Goal: Task Accomplishment & Management: Manage account settings

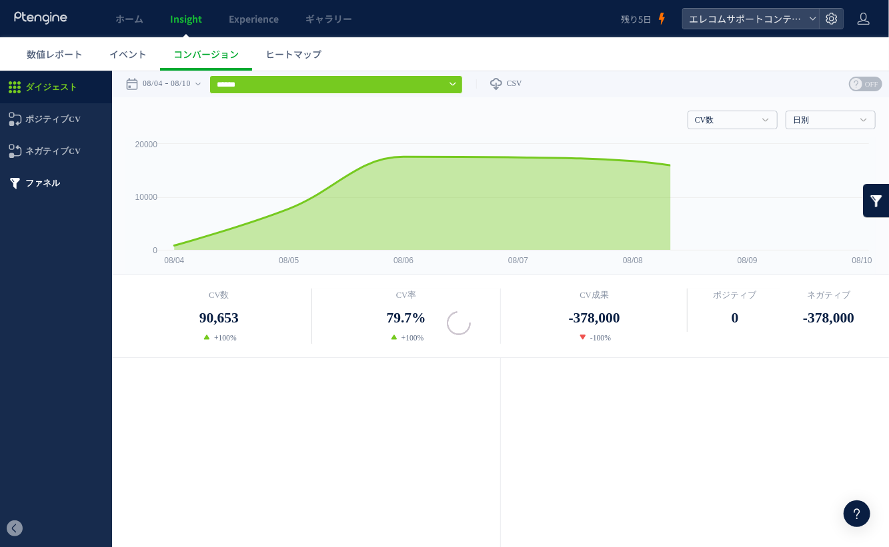
click at [56, 186] on span "ファネル" at bounding box center [42, 183] width 35 height 32
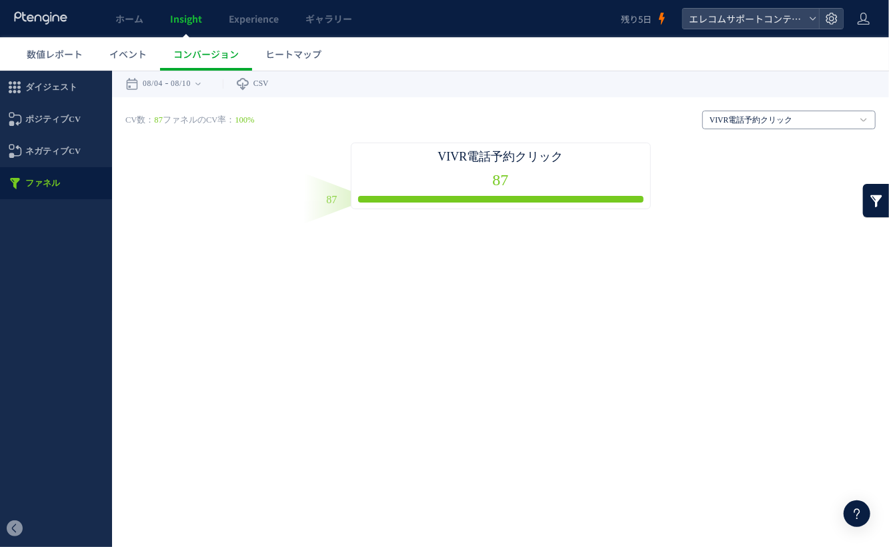
click at [736, 121] on link "VIVR電話予約クリック" at bounding box center [782, 120] width 144 height 12
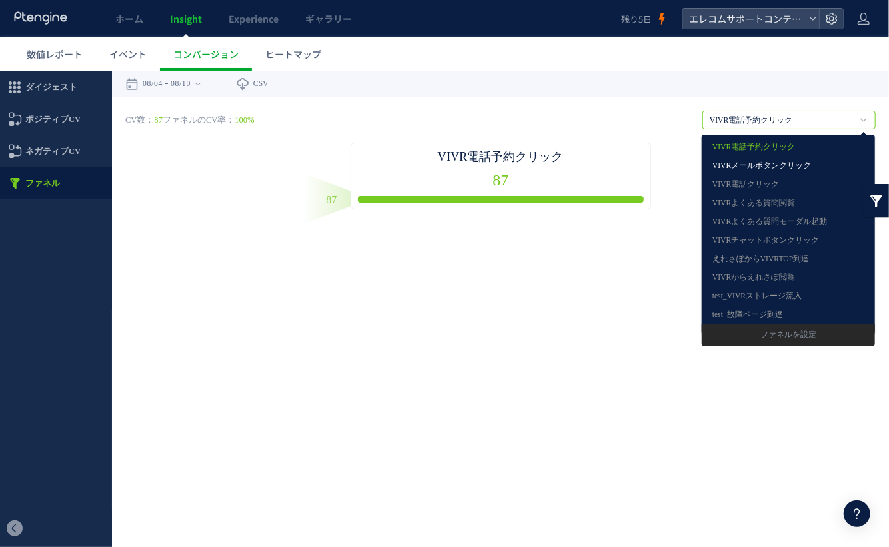
click at [748, 167] on link "VIVRメールボタンクリック" at bounding box center [788, 165] width 152 height 17
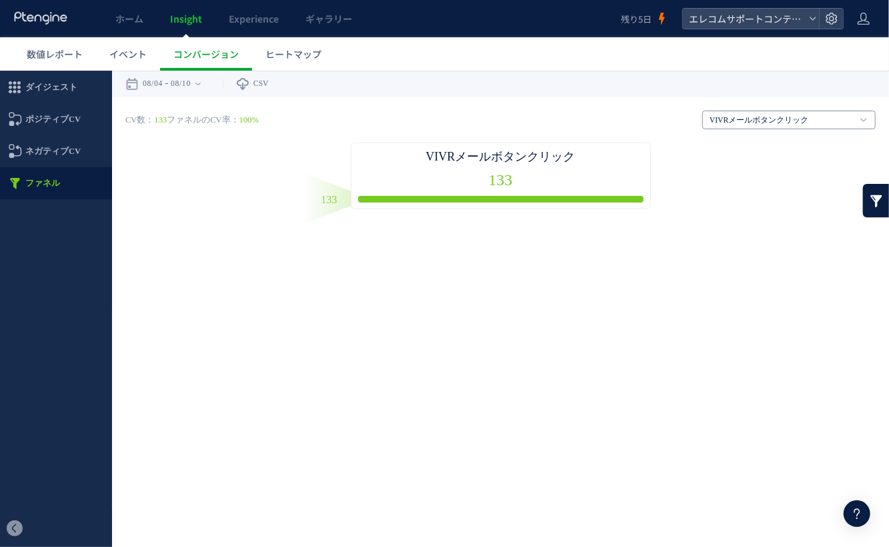
click at [754, 121] on link "VIVRメールボタンクリック" at bounding box center [782, 120] width 144 height 12
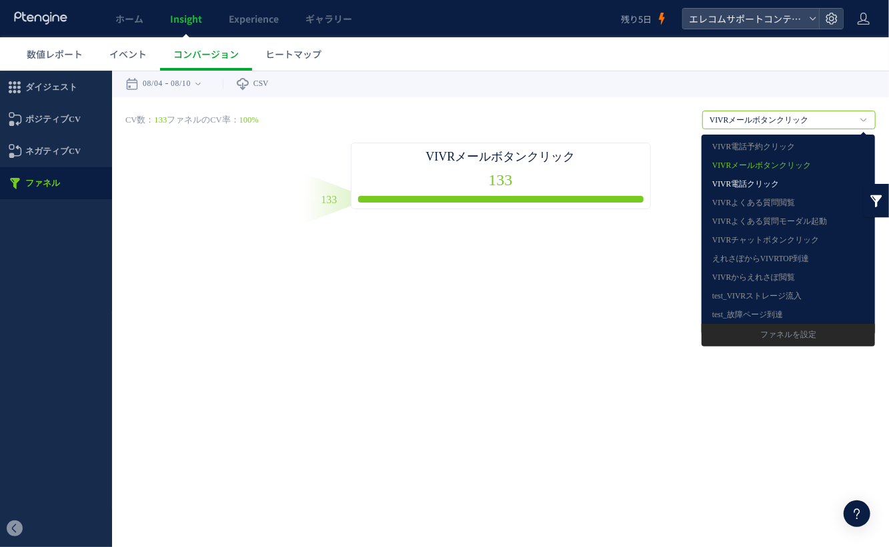
click at [754, 185] on link "VIVR電話クリック" at bounding box center [788, 183] width 152 height 17
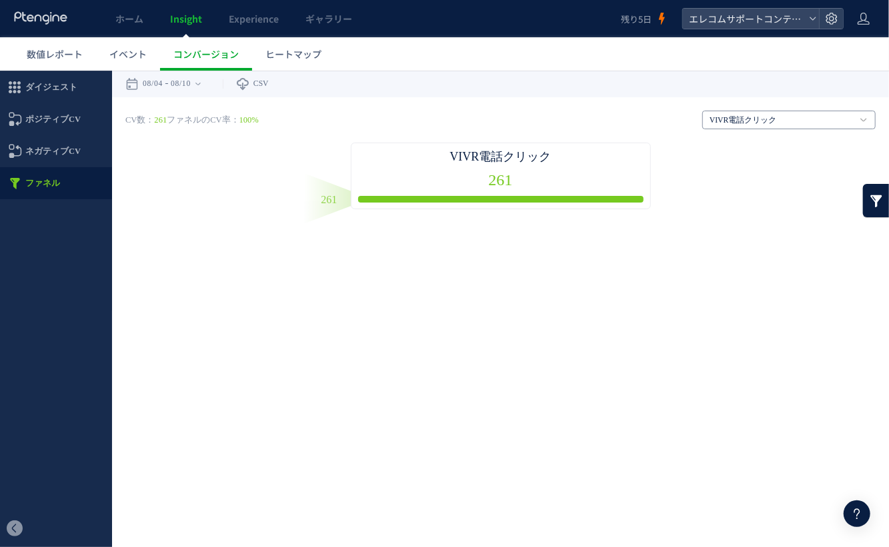
click at [764, 117] on link "VIVR電話クリック" at bounding box center [782, 120] width 144 height 12
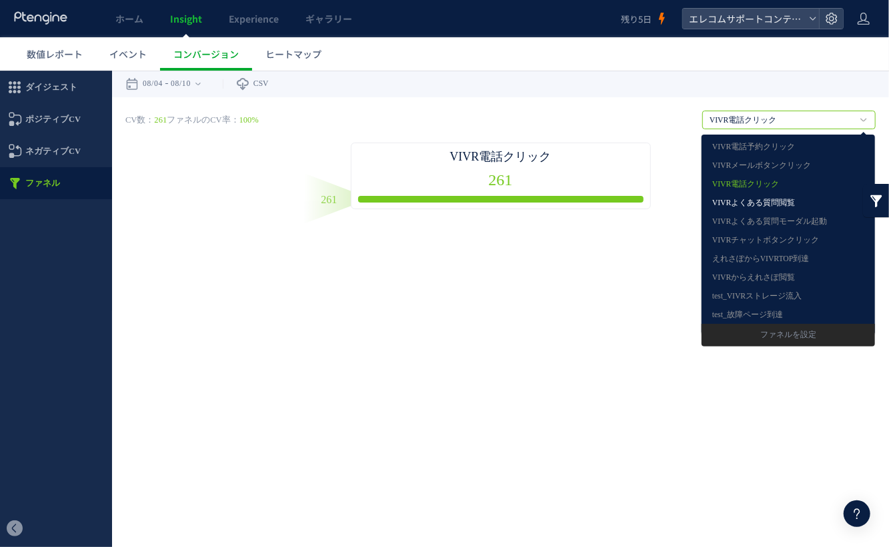
click at [767, 204] on link "VIVRよくある質問閲覧" at bounding box center [788, 202] width 152 height 17
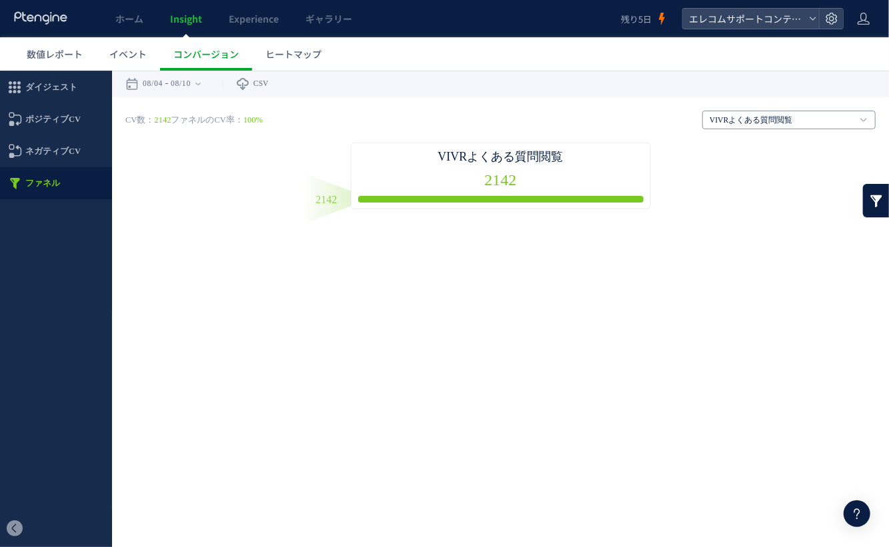
click at [767, 123] on link "VIVRよくある質問閲覧" at bounding box center [782, 120] width 144 height 12
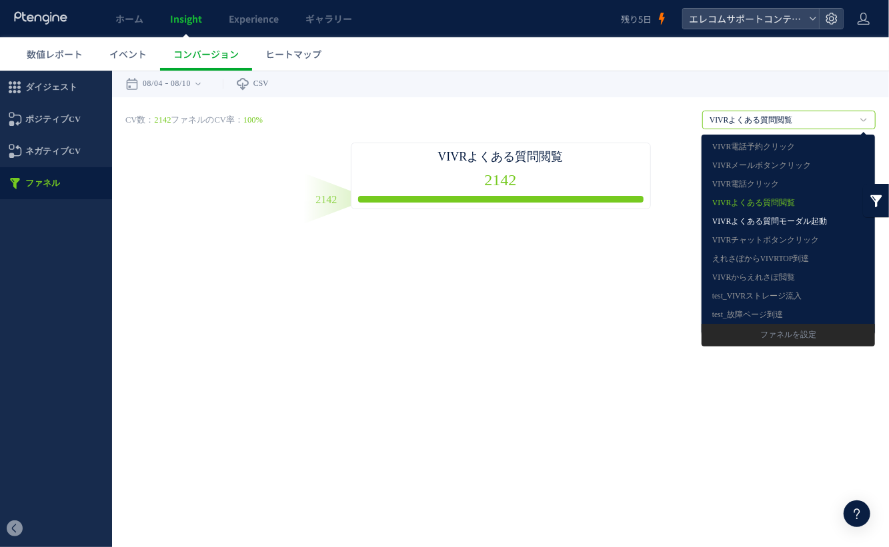
click at [772, 219] on link "VIVRよくある質問モーダル起動" at bounding box center [788, 221] width 152 height 17
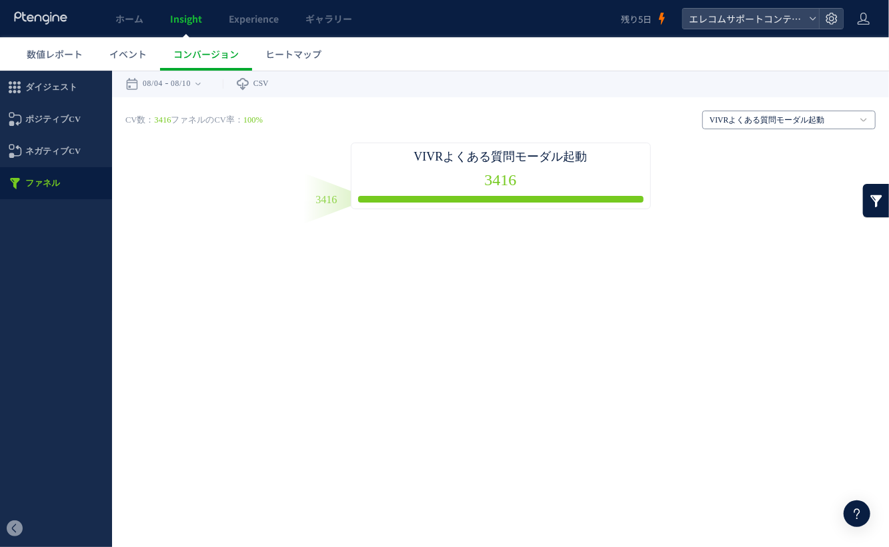
click at [772, 116] on link "VIVRよくある質問モーダル起動" at bounding box center [782, 120] width 144 height 12
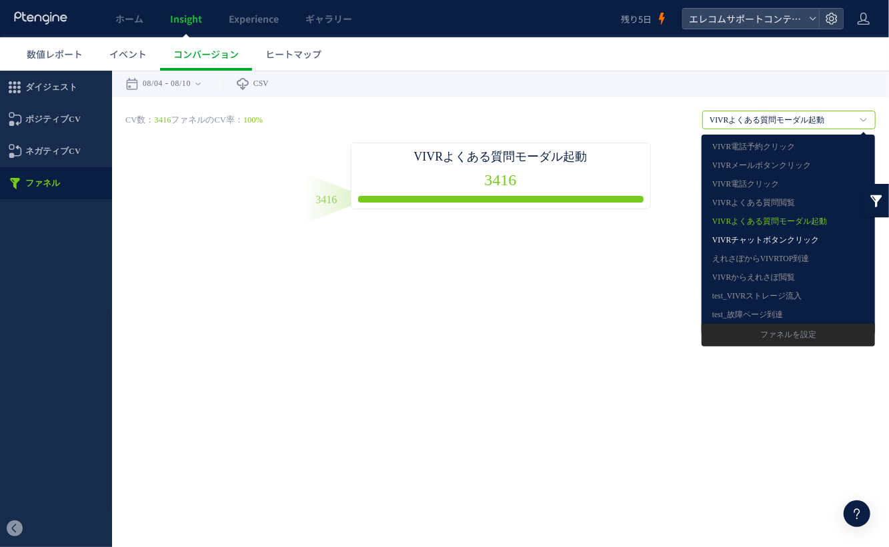
click at [773, 236] on link "VIVRチャットボタンクリック" at bounding box center [788, 239] width 152 height 17
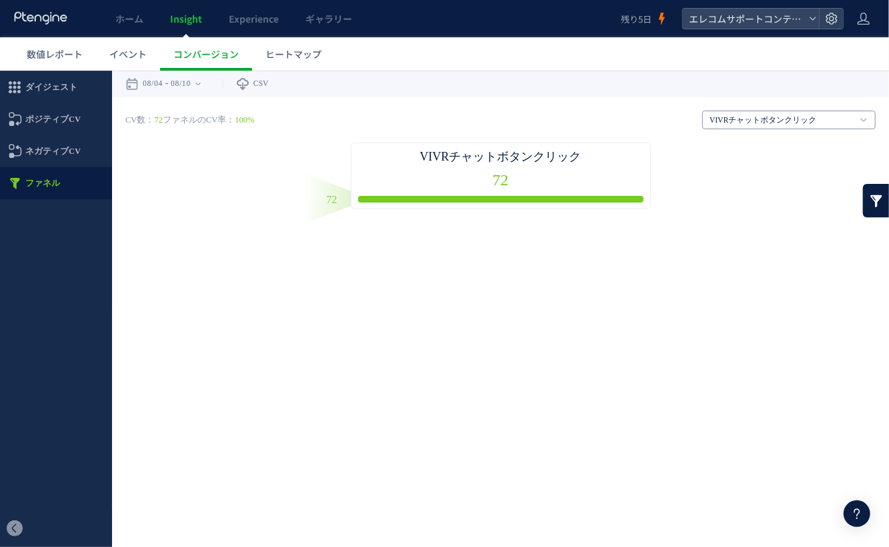
click at [768, 118] on link "VIVRチャットボタンクリック" at bounding box center [782, 120] width 144 height 12
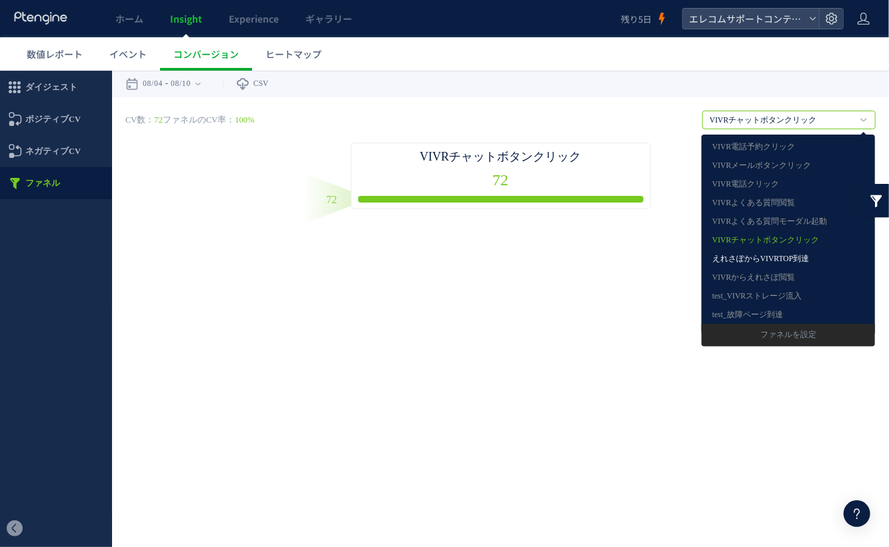
click at [768, 265] on link "えれさぽからVIVRTOP到達" at bounding box center [788, 258] width 152 height 17
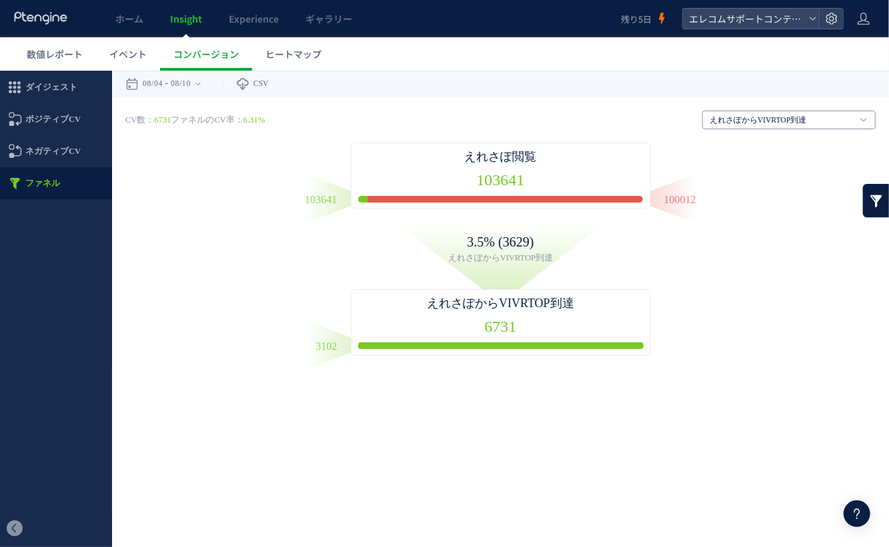
click at [769, 118] on link "えれさぽからVIVRTOP到達" at bounding box center [782, 120] width 144 height 12
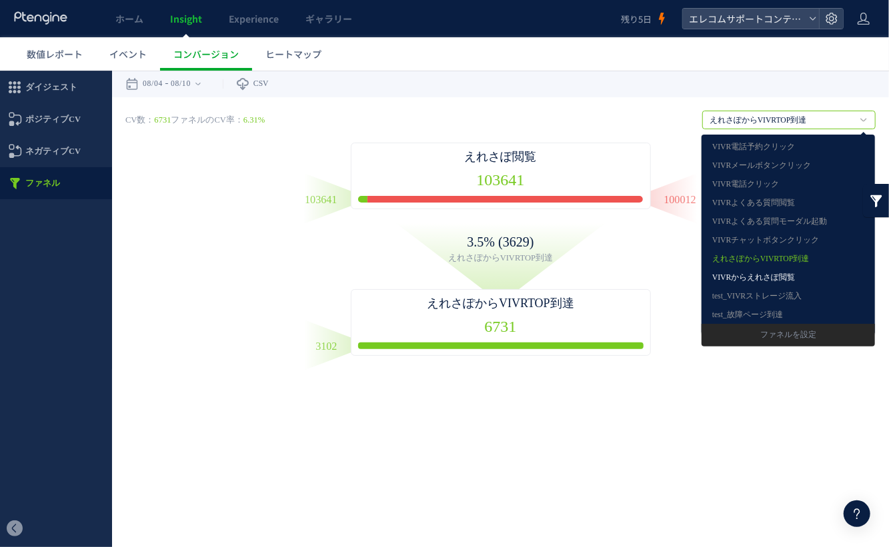
click at [774, 274] on link "VIVRからえれさぽ閲覧" at bounding box center [788, 277] width 152 height 17
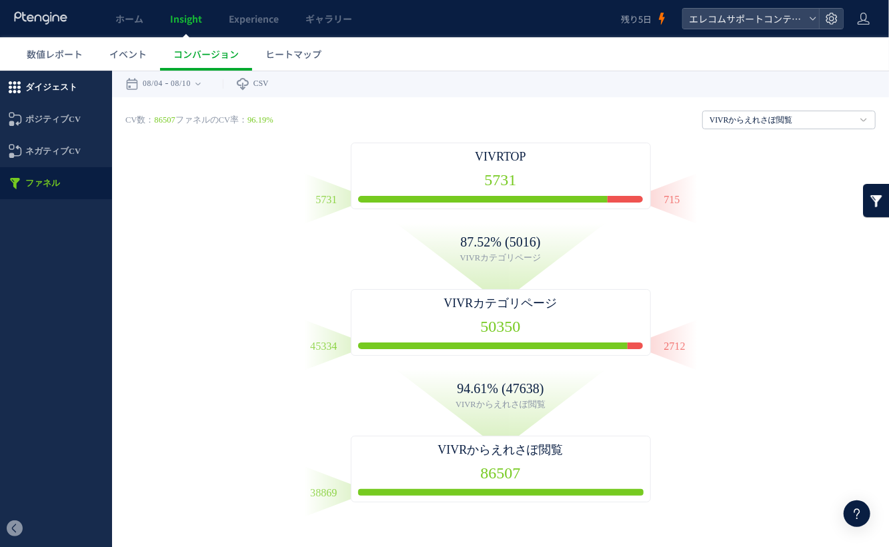
click at [57, 87] on span "ダイジェスト" at bounding box center [51, 87] width 52 height 32
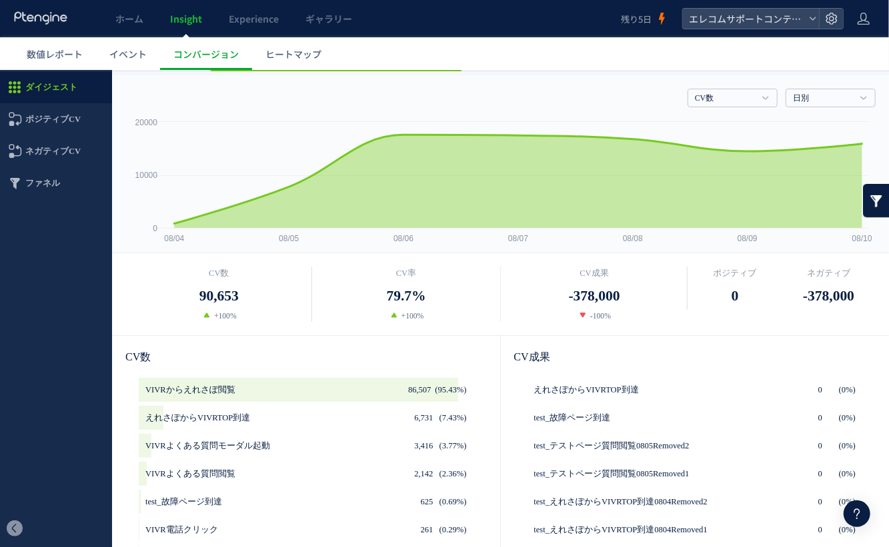
scroll to position [25, 0]
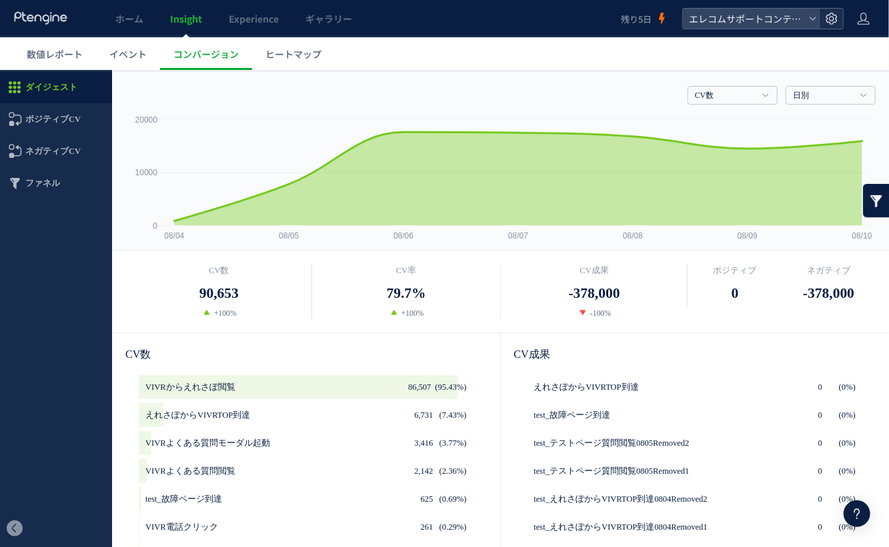
click at [833, 20] on use at bounding box center [831, 18] width 11 height 11
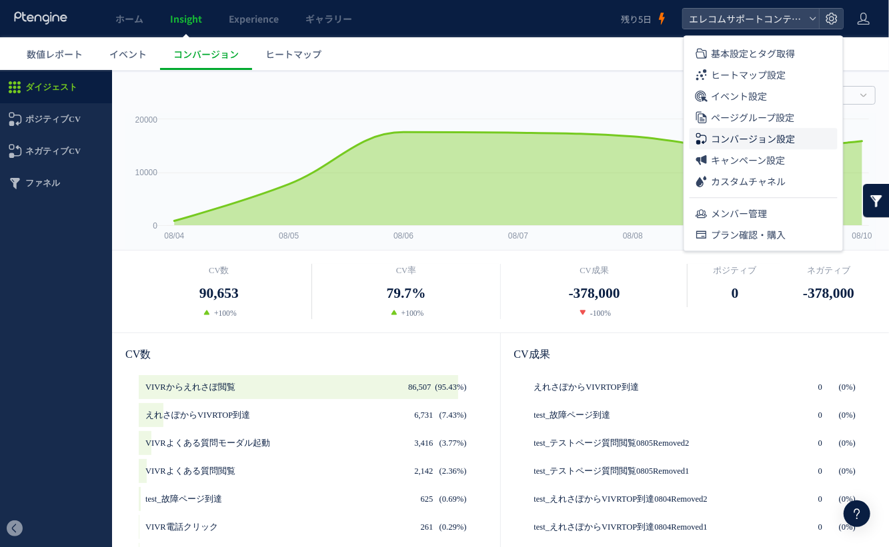
click at [792, 138] on span "コンバージョン設定" at bounding box center [754, 138] width 84 height 21
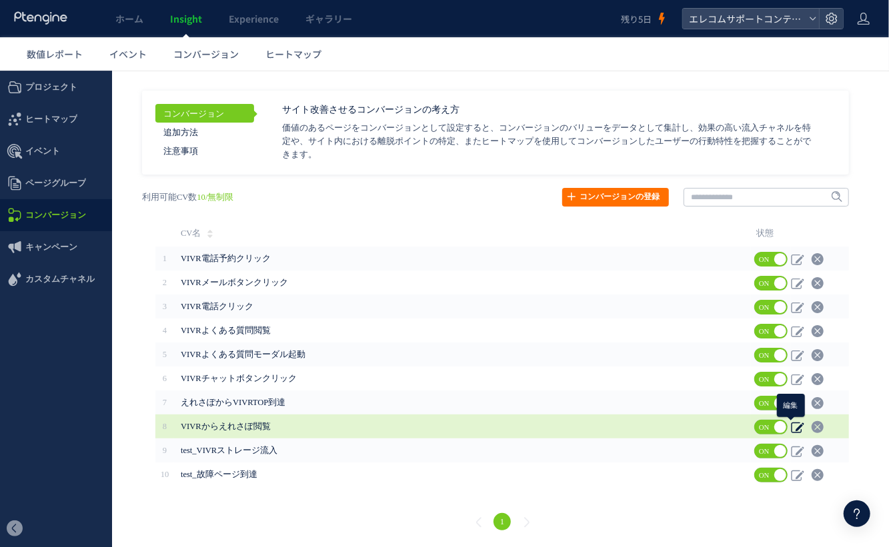
click at [798, 427] on use at bounding box center [797, 427] width 13 height 11
type input "**********"
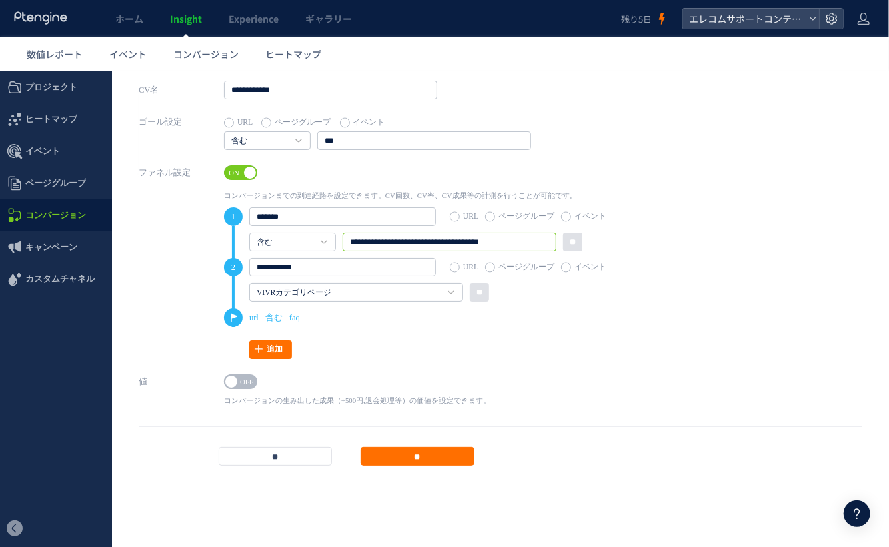
click at [516, 239] on input "**********" at bounding box center [449, 241] width 213 height 19
click at [195, 68] on link "コンバージョン" at bounding box center [206, 53] width 92 height 33
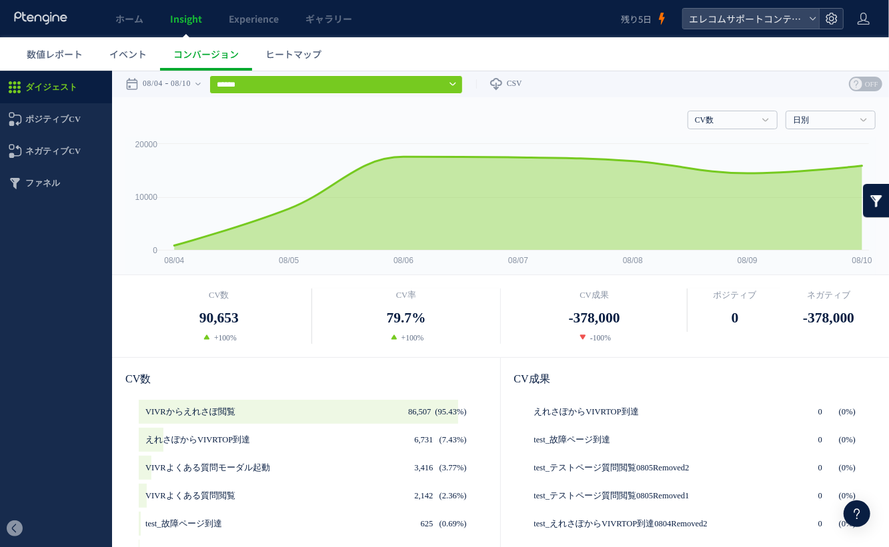
click at [840, 17] on div at bounding box center [831, 19] width 24 height 20
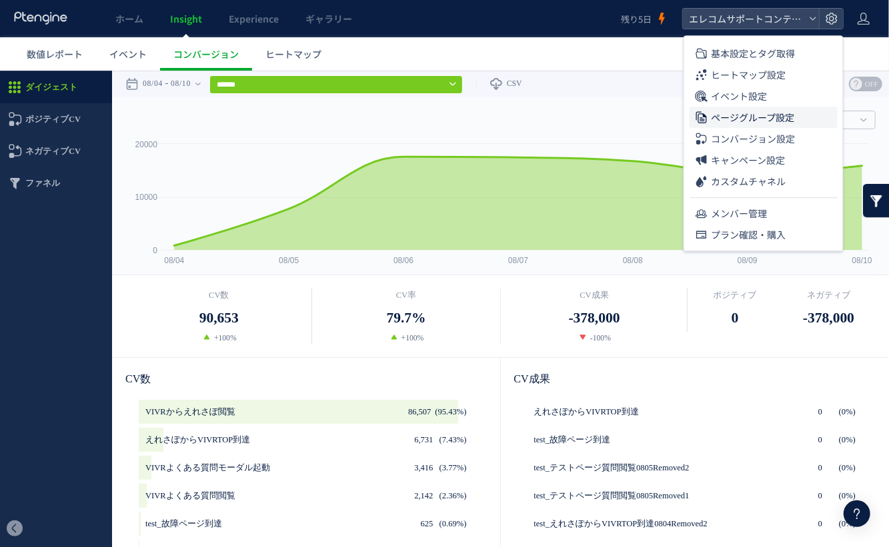
click at [793, 122] on span "ページグループ設定" at bounding box center [753, 117] width 83 height 21
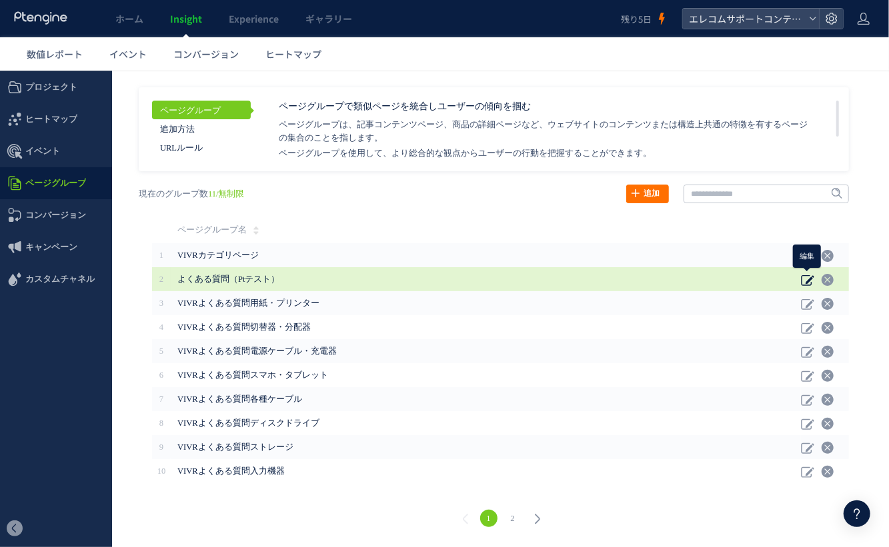
click at [806, 279] on icon at bounding box center [807, 279] width 13 height 13
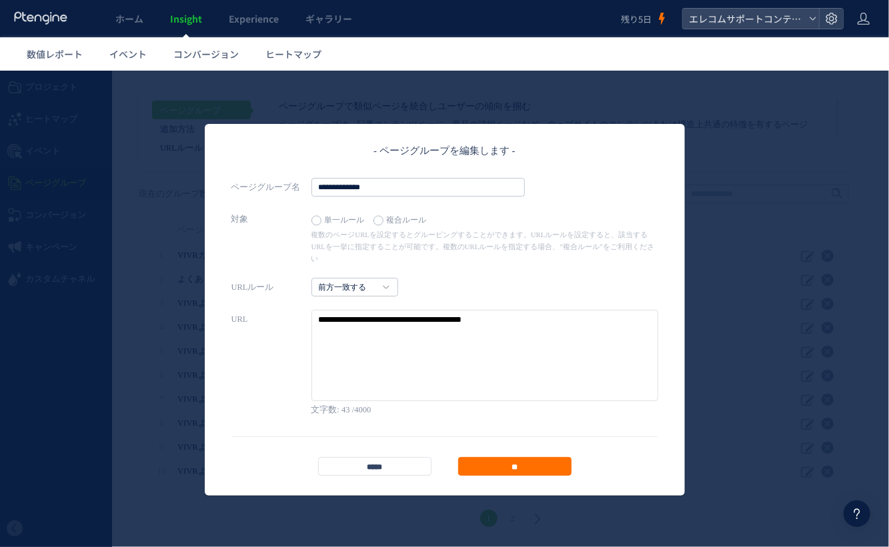
click at [556, 313] on textarea at bounding box center [484, 354] width 347 height 91
click at [403, 457] on input "*****" at bounding box center [374, 466] width 113 height 19
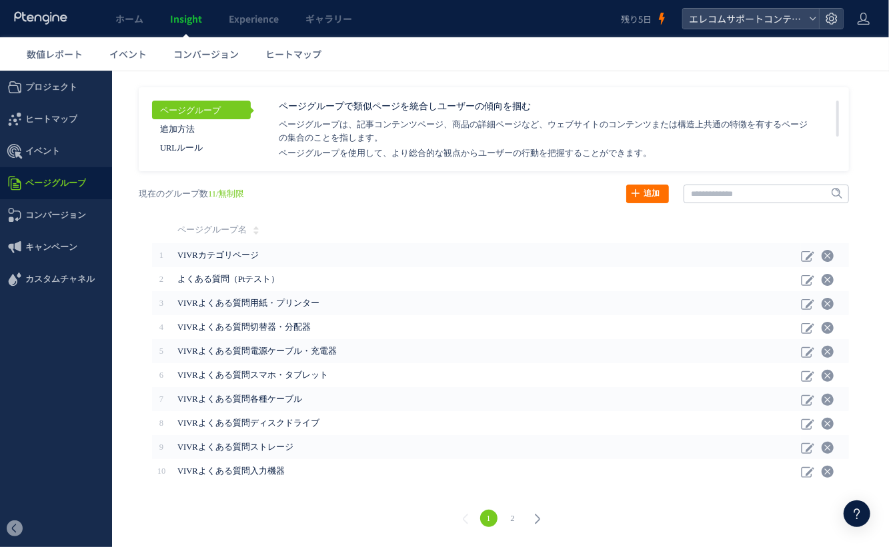
click at [826, 32] on header "ホーム Insight Experience ギャラリー 残り5日 エレコムサポートコンテンツ" at bounding box center [444, 18] width 889 height 37
click at [831, 21] on icon at bounding box center [831, 18] width 13 height 13
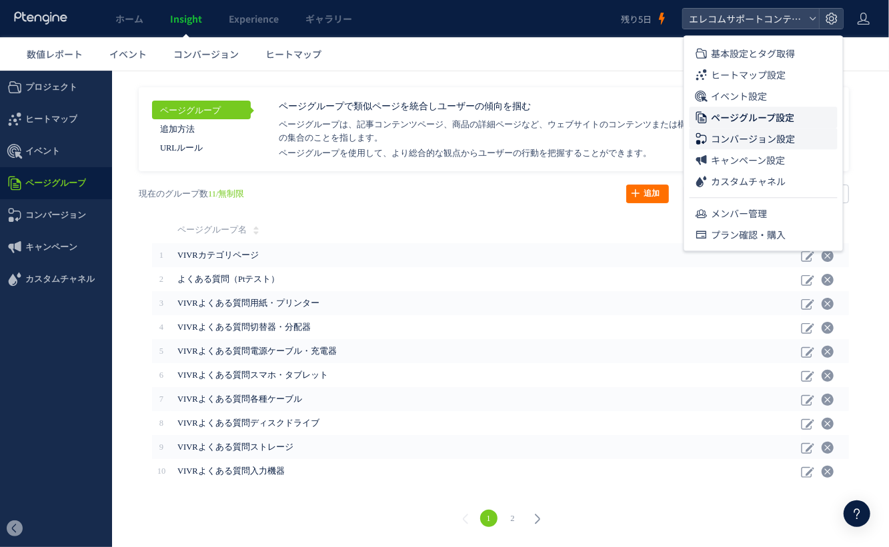
click at [792, 138] on span "コンバージョン設定" at bounding box center [754, 138] width 84 height 21
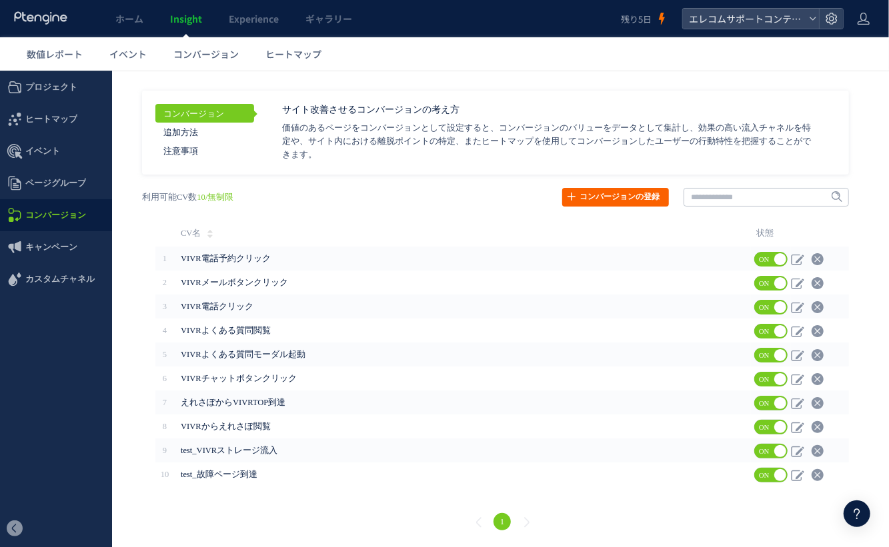
click at [628, 191] on link "コンバージョンの登録" at bounding box center [615, 196] width 107 height 19
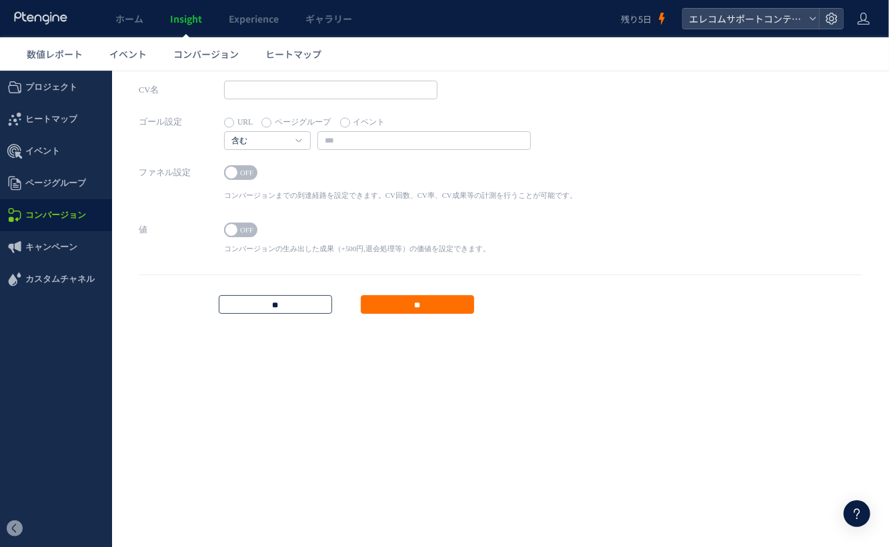
click at [256, 299] on input "**" at bounding box center [275, 304] width 113 height 19
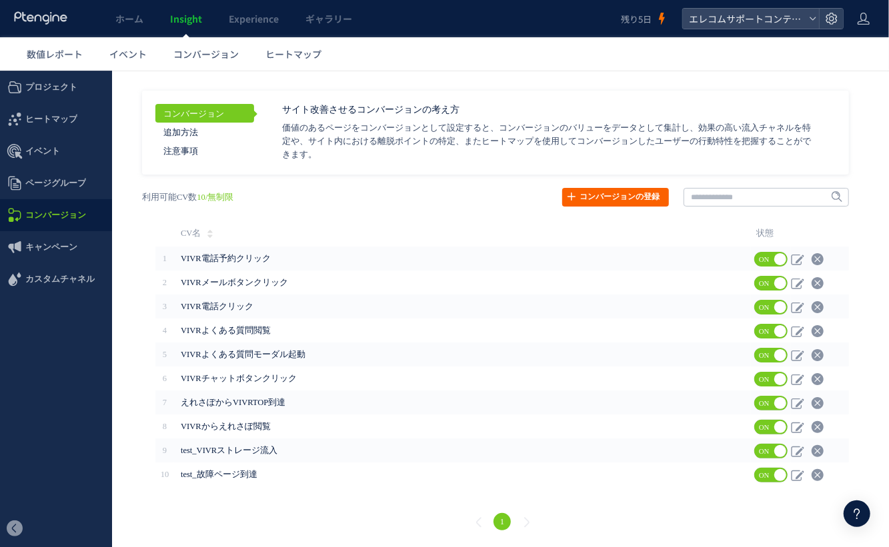
click at [593, 195] on link "コンバージョンの登録" at bounding box center [615, 196] width 107 height 19
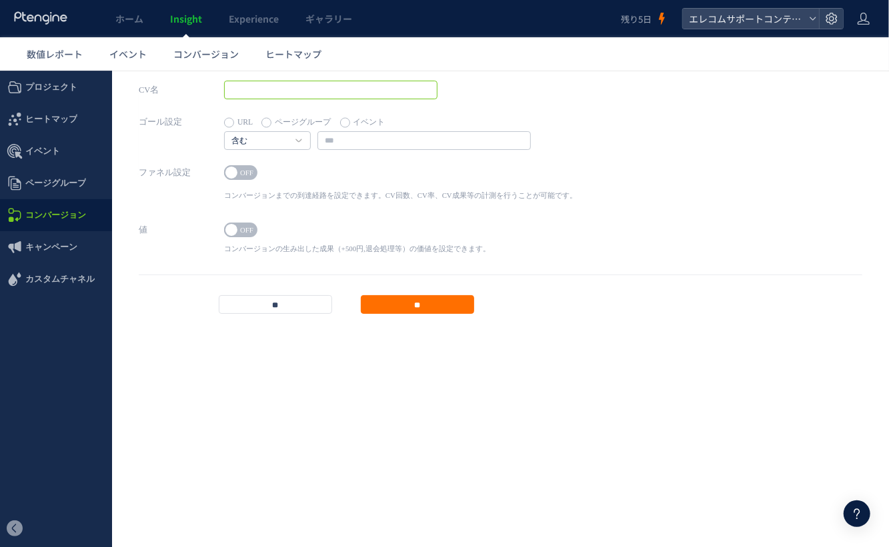
click at [362, 93] on input "text" at bounding box center [330, 89] width 213 height 19
type input "**********"
click at [370, 122] on label "イベント" at bounding box center [362, 122] width 45 height 19
click at [370, 141] on input "text" at bounding box center [423, 140] width 213 height 19
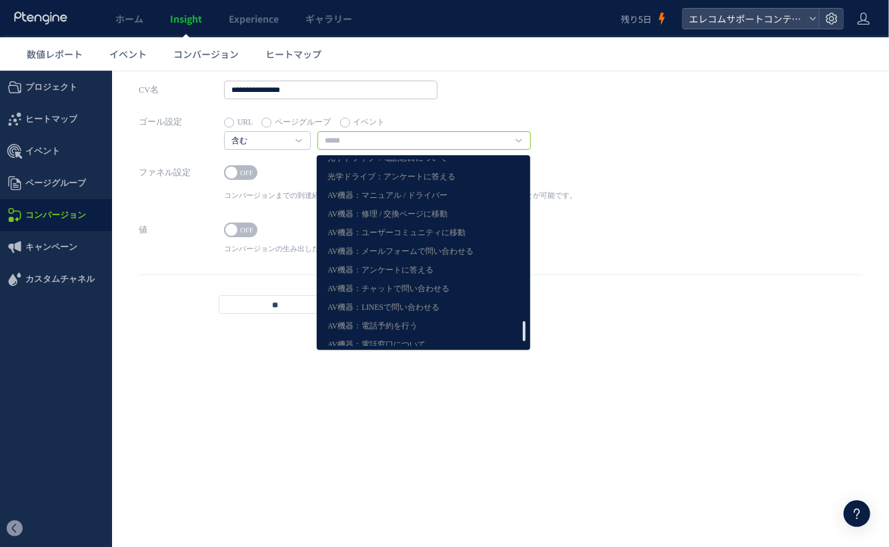
scroll to position [7149, 0]
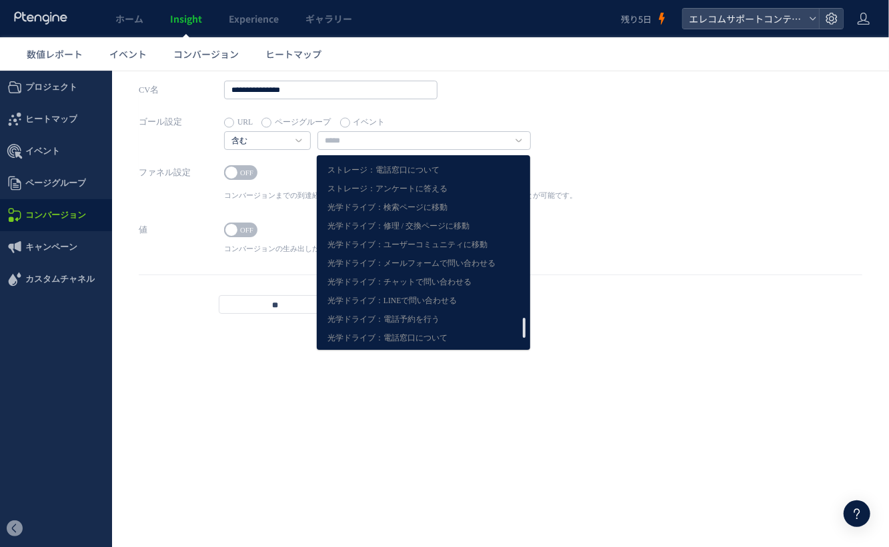
click at [664, 198] on div "ファネル設定 ON OFF コンバージョンまでの到達経路を設定できます。CV回数、CV率、CV成果等の計測を行うことが可能です。 1 URL ページグループ …" at bounding box center [501, 191] width 724 height 57
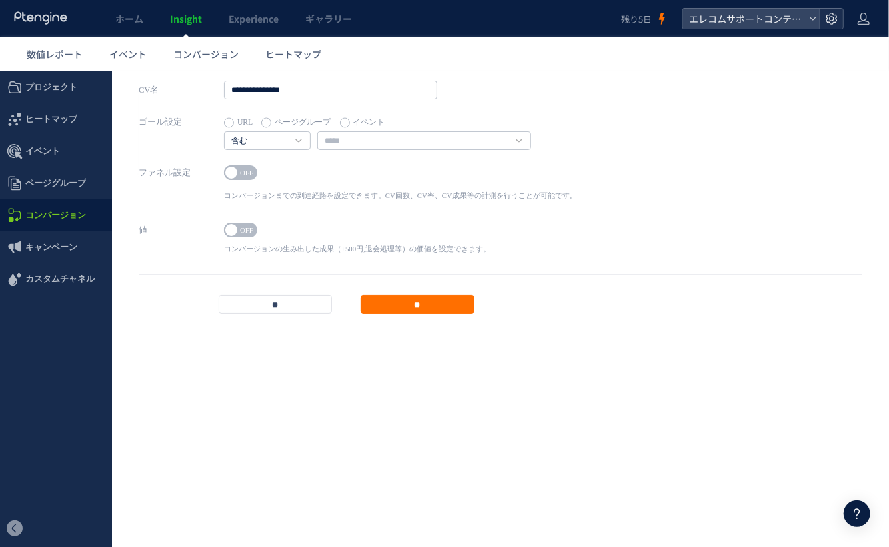
click at [833, 19] on icon at bounding box center [831, 18] width 13 height 13
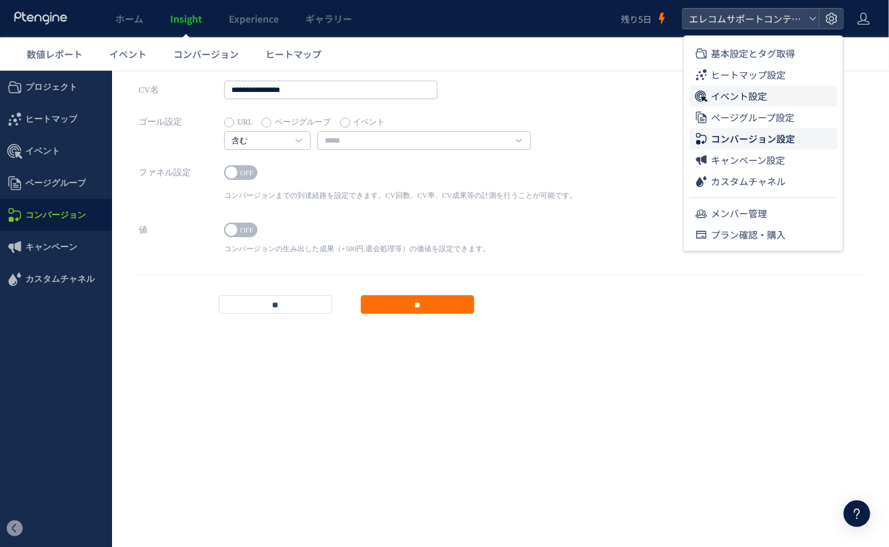
click at [774, 107] on li "イベント設定" at bounding box center [764, 117] width 148 height 21
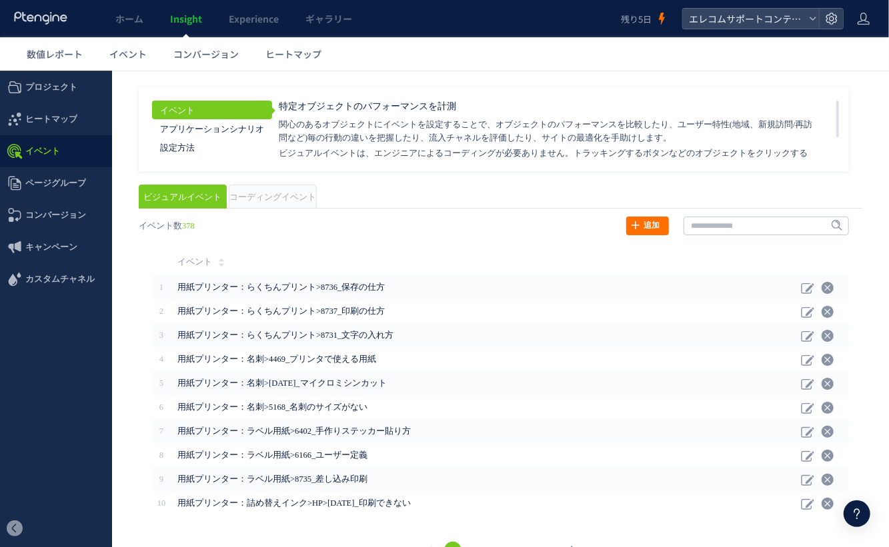
scroll to position [28, 0]
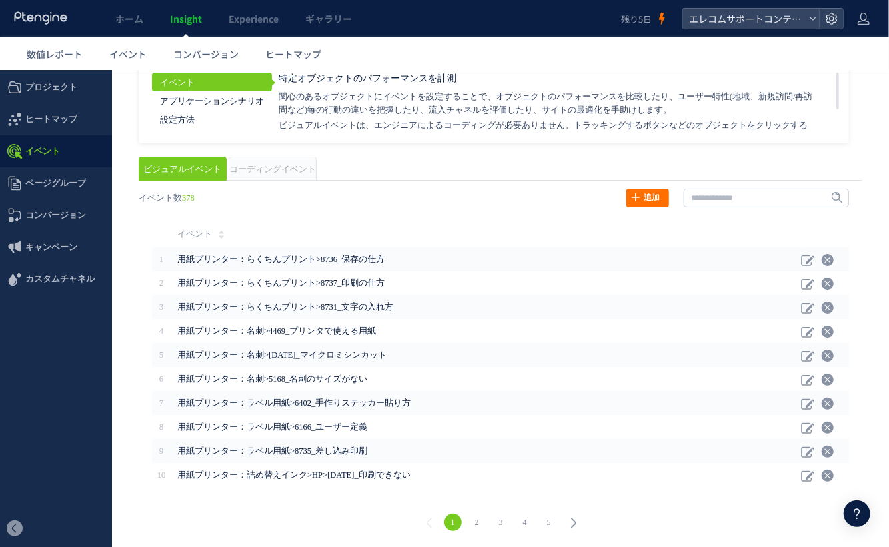
click at [478, 521] on link "2" at bounding box center [476, 521] width 17 height 17
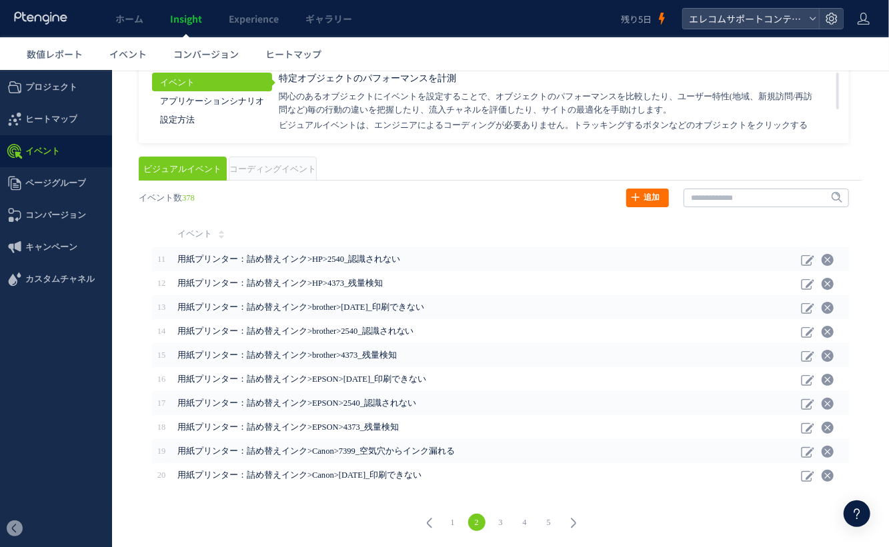
click at [503, 522] on link "3" at bounding box center [500, 521] width 17 height 17
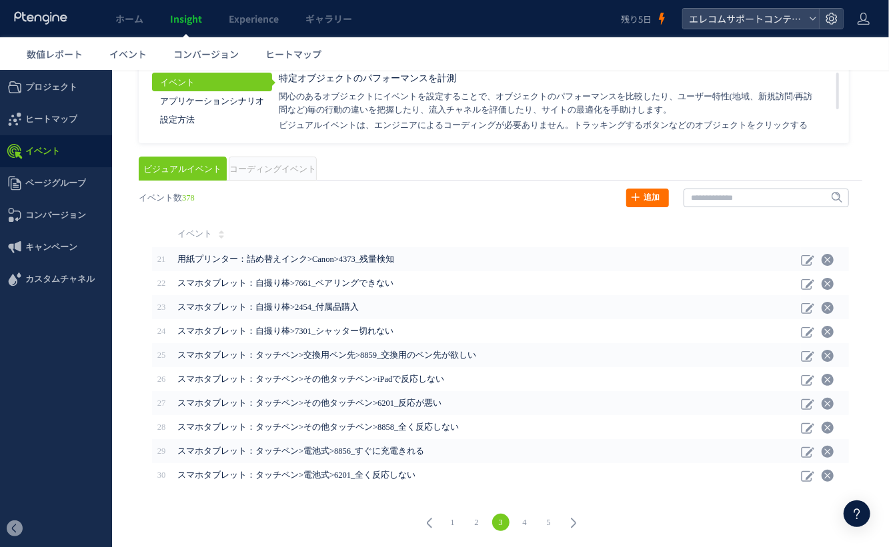
click at [527, 521] on link "4" at bounding box center [524, 521] width 17 height 17
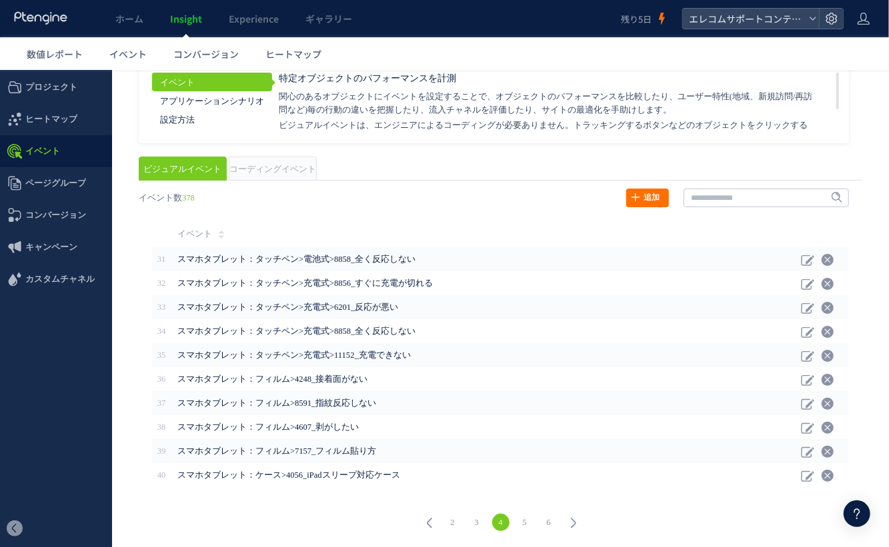
click at [552, 521] on link "6" at bounding box center [548, 521] width 17 height 17
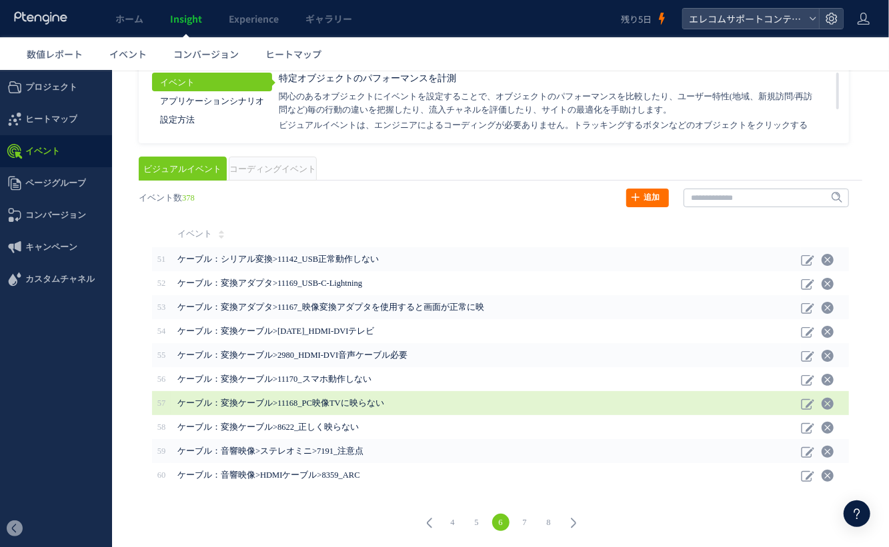
scroll to position [0, 0]
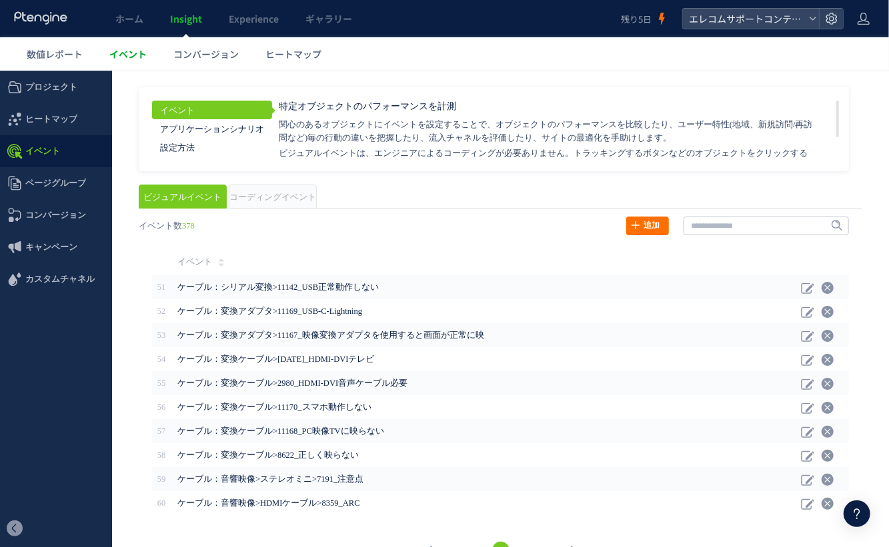
click at [136, 55] on span "イベント" at bounding box center [127, 53] width 37 height 13
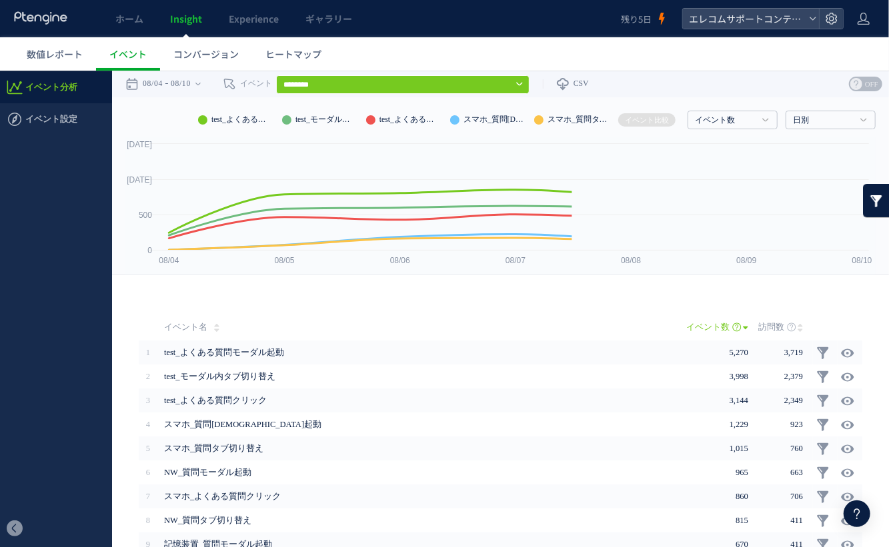
click at [407, 82] on input "********" at bounding box center [402, 84] width 253 height 19
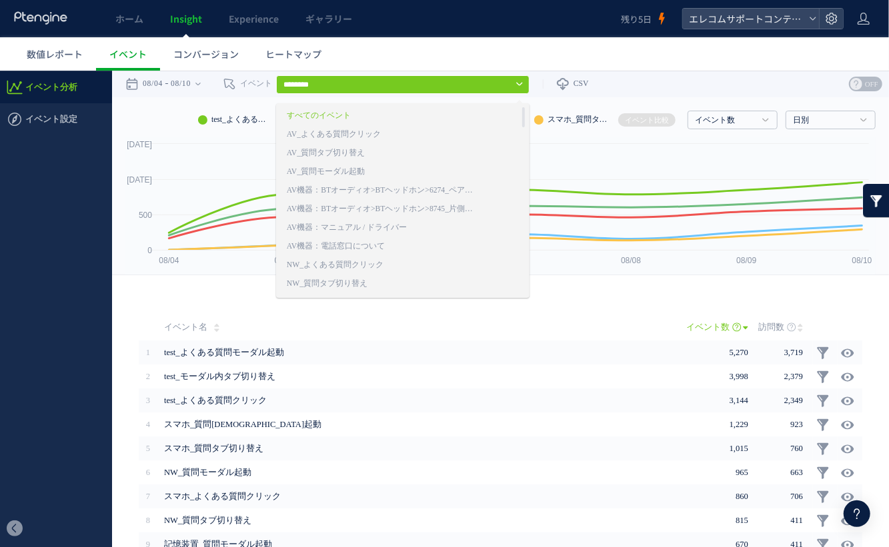
click at [550, 310] on div "戻る ヒートマップを計測させるには、解析コードを実装してください。 実装 URL タイトル名" at bounding box center [500, 458] width 777 height 367
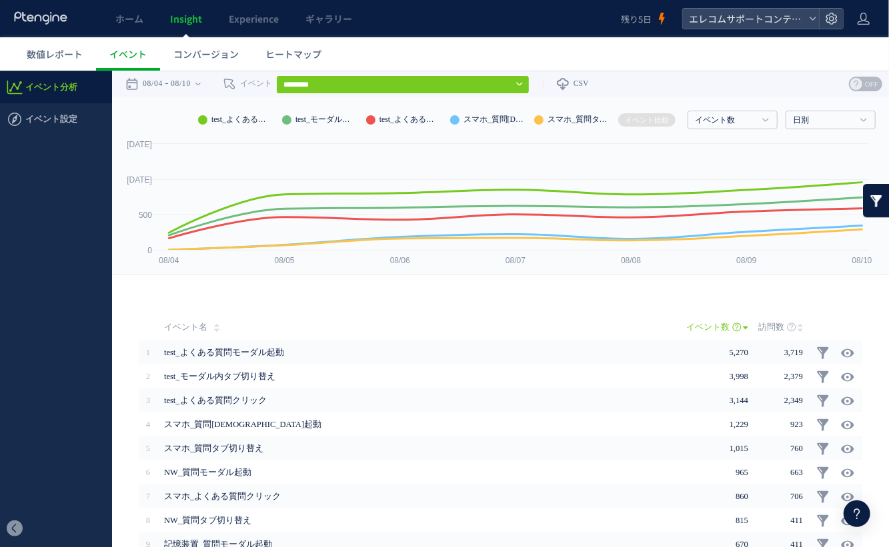
click at [523, 83] on div at bounding box center [517, 83] width 11 height 11
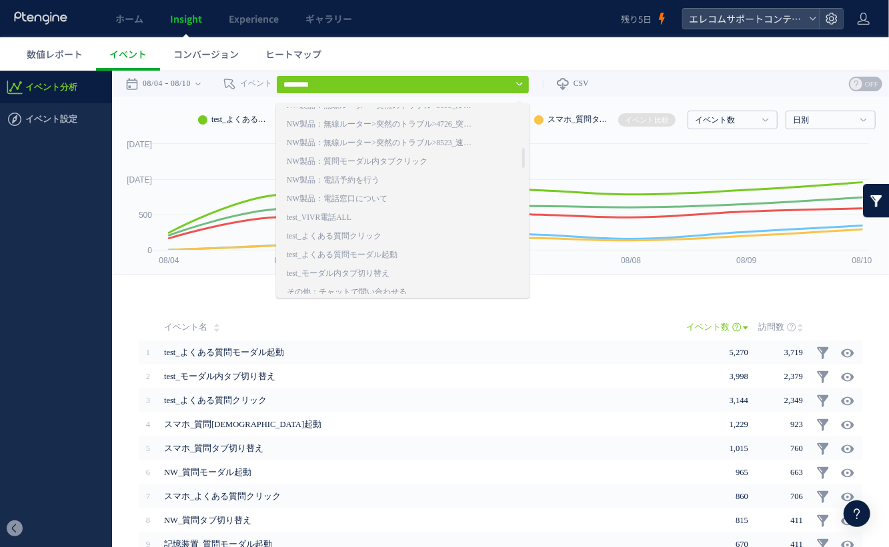
scroll to position [414, 0]
click at [430, 225] on link "test_VIVR電話ALL" at bounding box center [383, 223] width 192 height 17
type input "**********"
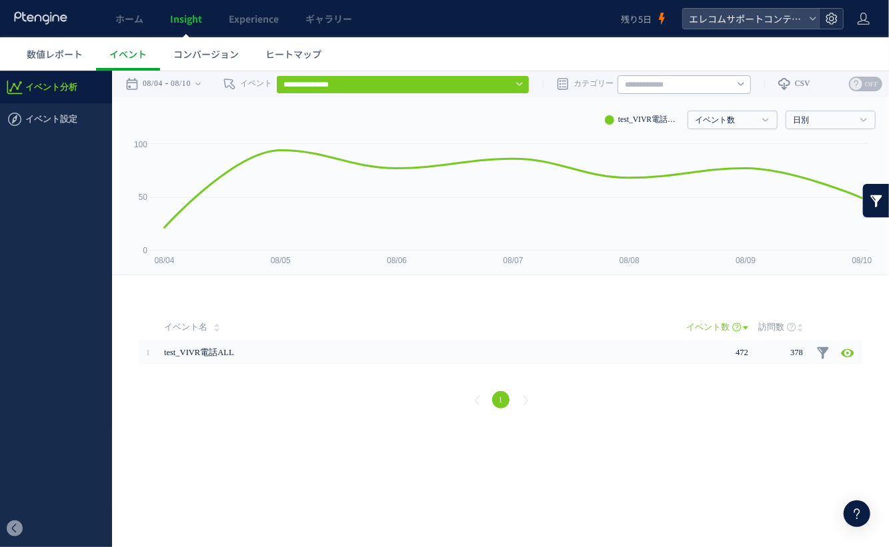
click at [832, 20] on use at bounding box center [831, 18] width 11 height 11
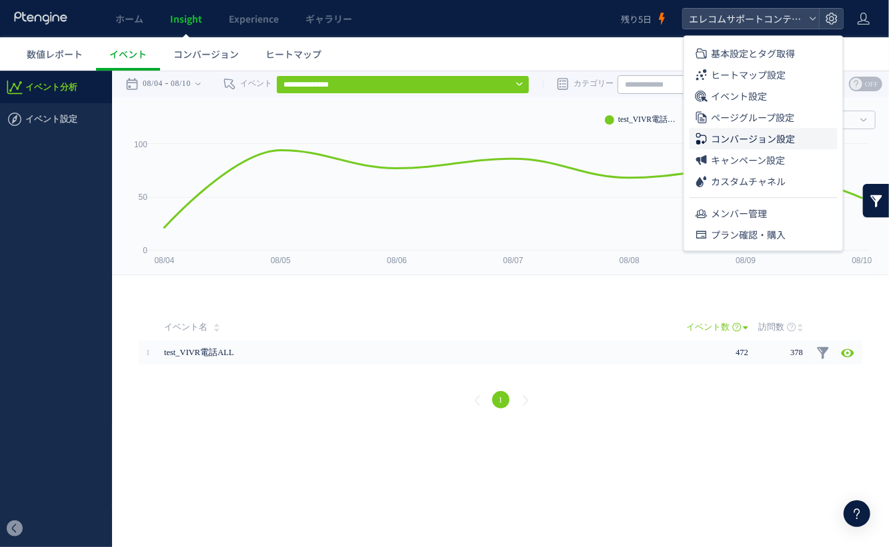
click at [774, 133] on span "コンバージョン設定" at bounding box center [754, 138] width 84 height 21
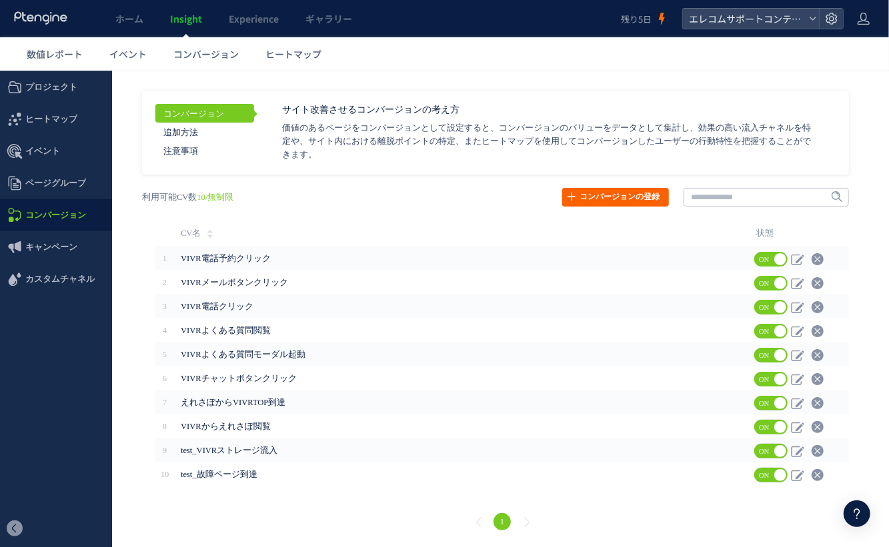
click at [636, 200] on link "コンバージョンの登録" at bounding box center [615, 196] width 107 height 19
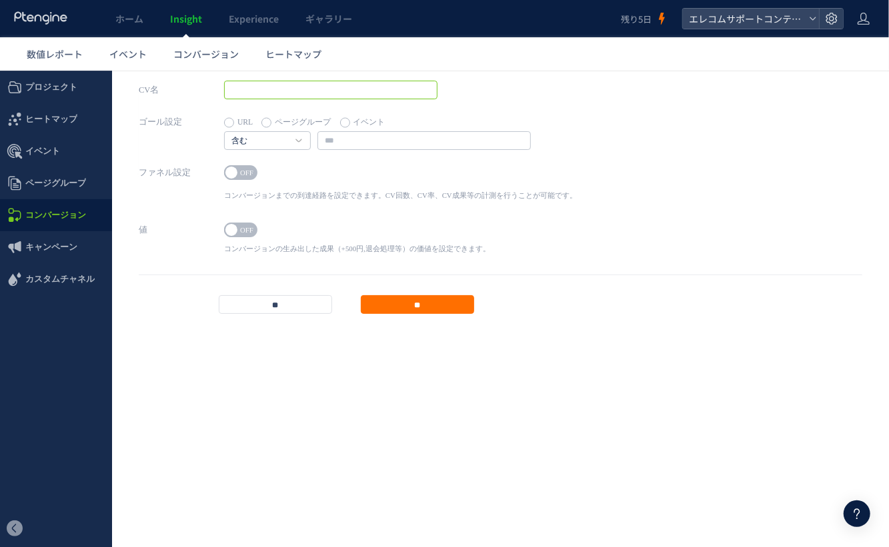
click at [341, 88] on input "text" at bounding box center [330, 89] width 213 height 19
type input "**********"
click at [351, 122] on label "イベント" at bounding box center [362, 122] width 45 height 19
click at [351, 136] on input "text" at bounding box center [423, 140] width 213 height 19
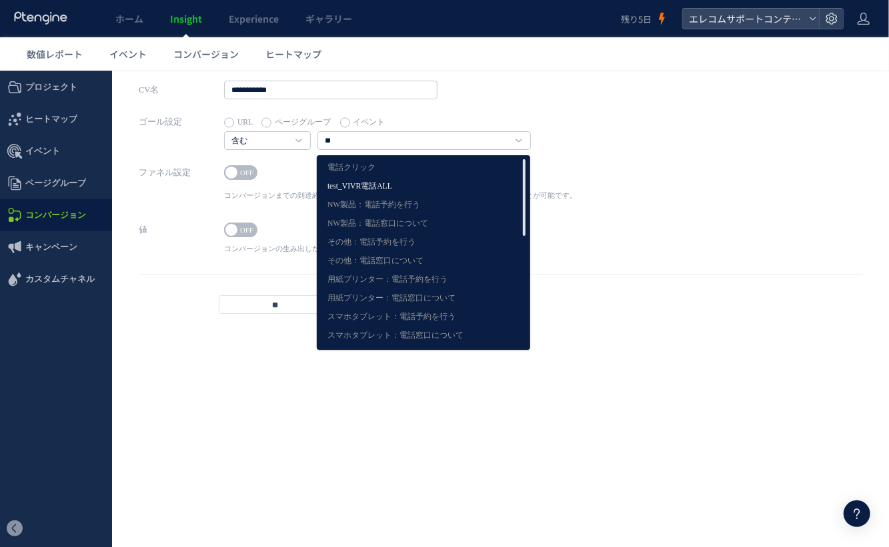
click at [359, 182] on link "test_VIVR電話ALL" at bounding box center [423, 185] width 192 height 17
type input "**********"
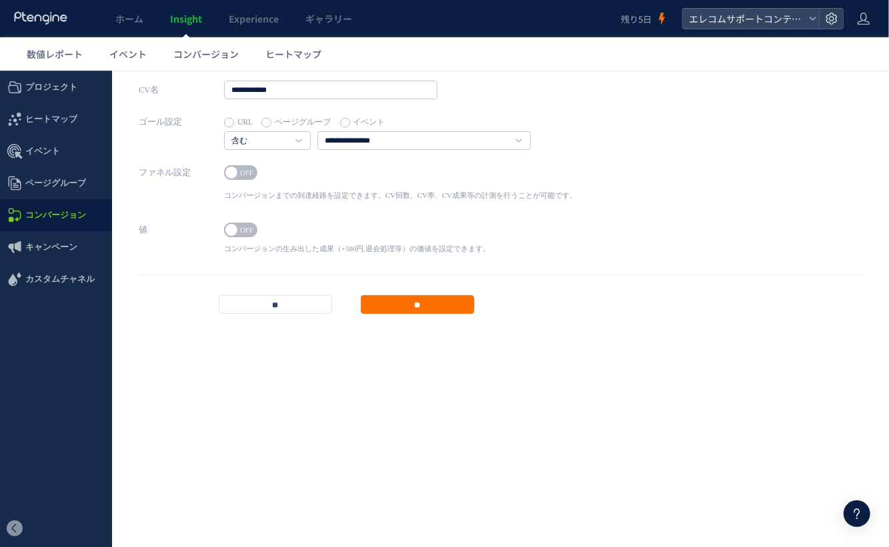
click at [238, 169] on span "OFF" at bounding box center [247, 172] width 20 height 15
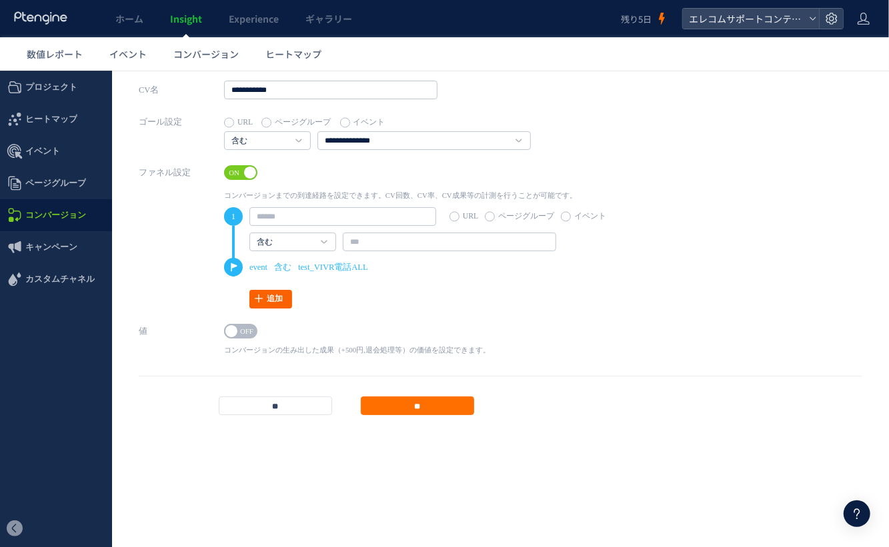
click at [283, 296] on link "追加" at bounding box center [270, 298] width 43 height 19
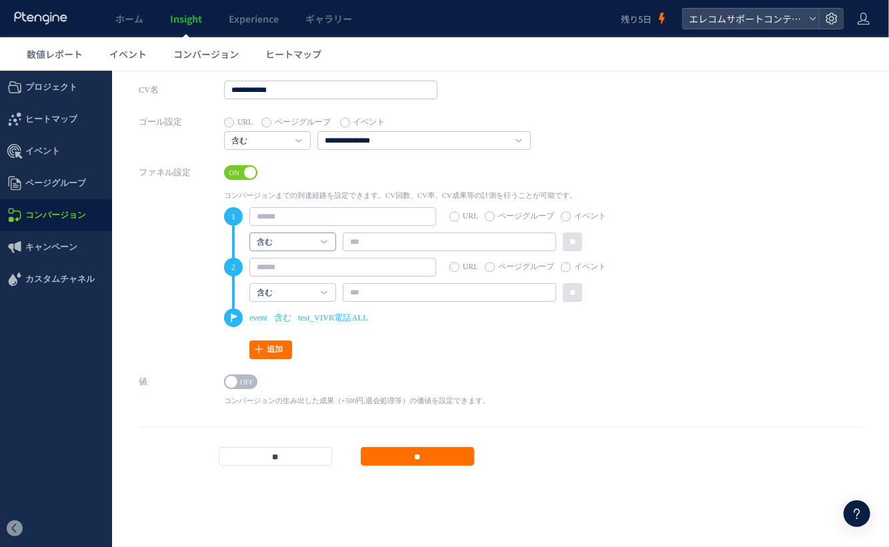
click at [303, 243] on link "含む" at bounding box center [285, 242] width 57 height 12
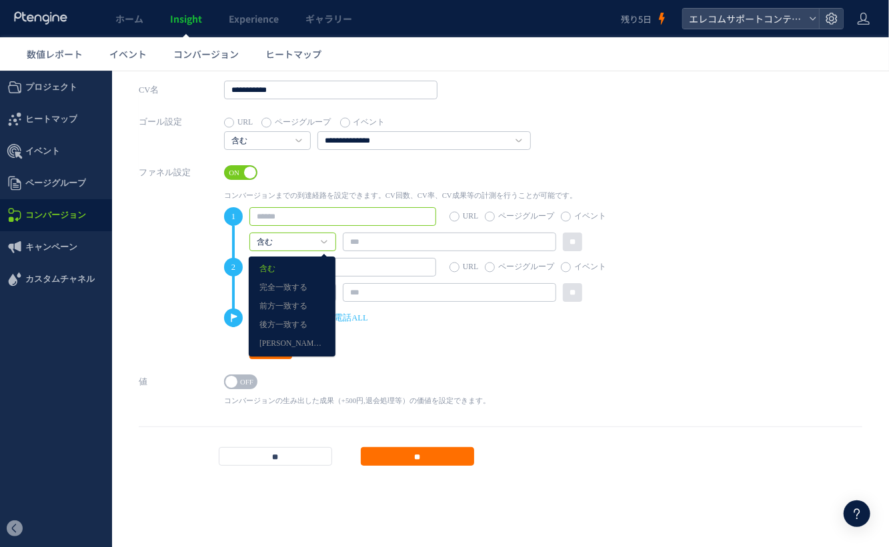
click at [309, 215] on input "text" at bounding box center [342, 216] width 187 height 19
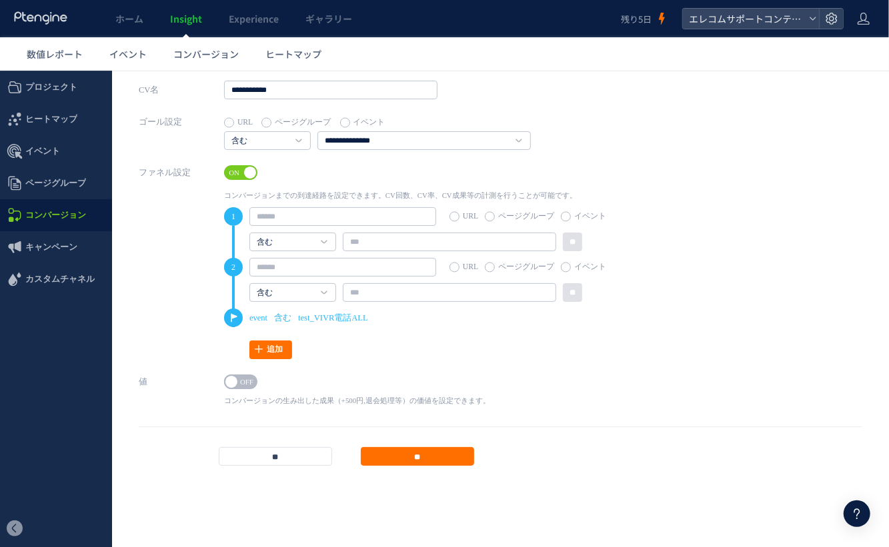
click at [519, 271] on label "ページグループ" at bounding box center [519, 266] width 69 height 19
click at [431, 292] on link "VIVRカテゴリページ" at bounding box center [349, 293] width 184 height 12
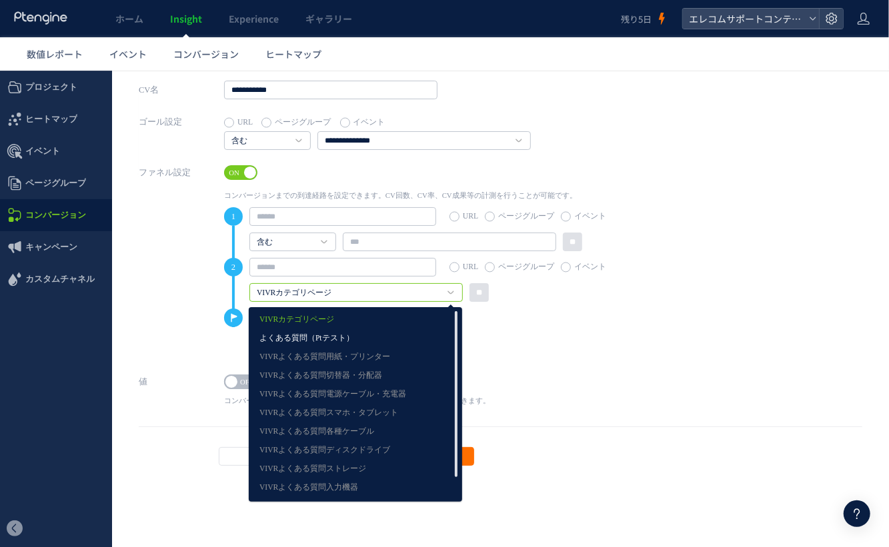
click at [404, 341] on link "よくある質問（Ptテスト）" at bounding box center [355, 337] width 192 height 17
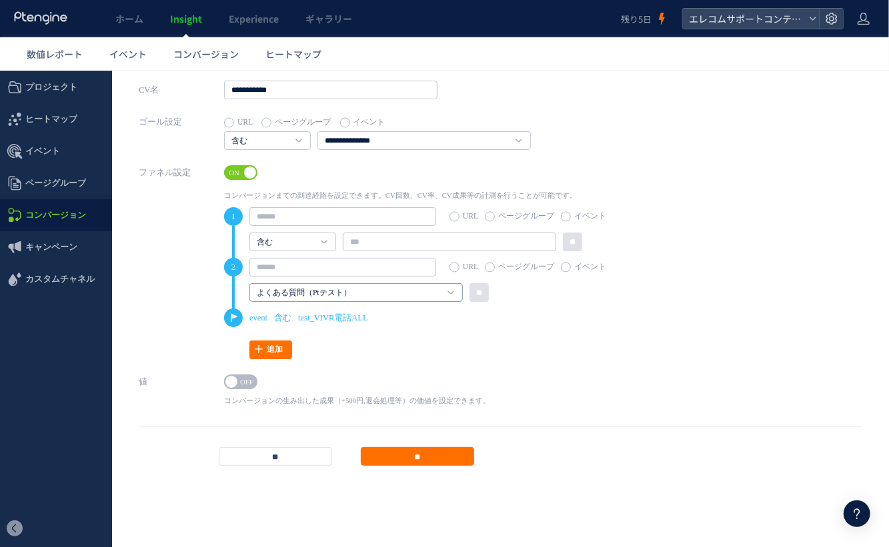
click at [395, 292] on link "よくある質問（Ptテスト）" at bounding box center [349, 293] width 184 height 12
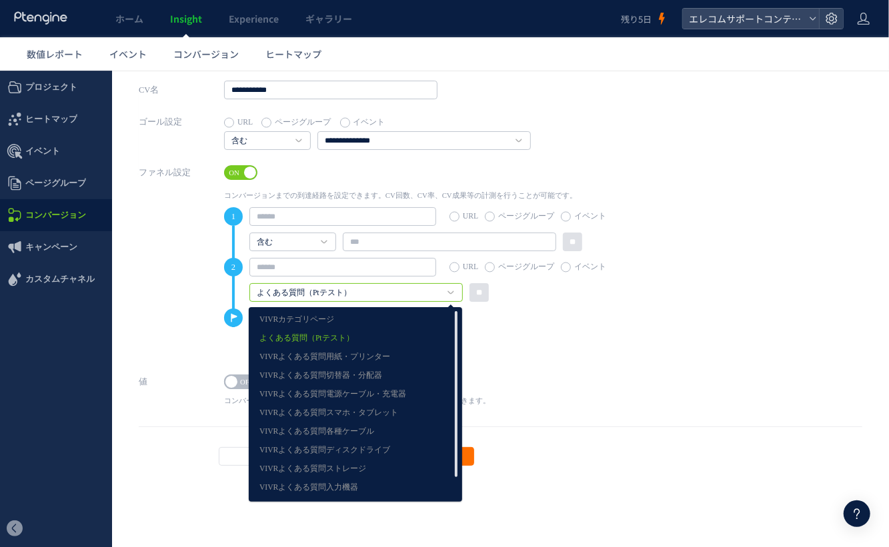
click at [390, 337] on link "よくある質問（Ptテスト）" at bounding box center [355, 337] width 192 height 17
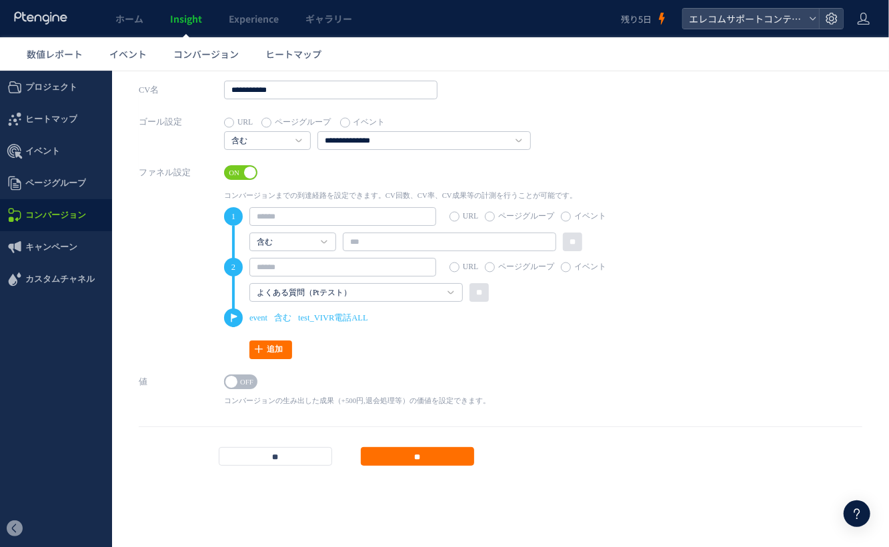
click at [542, 334] on div "1 URL ページグループ イベント 含む 含む 完全一致する 前方一致する 後方一致する 2" at bounding box center [424, 283] width 401 height 152
click at [398, 239] on input "text" at bounding box center [449, 241] width 213 height 19
paste input "**********"
type input "**********"
click at [346, 219] on input "text" at bounding box center [342, 216] width 187 height 19
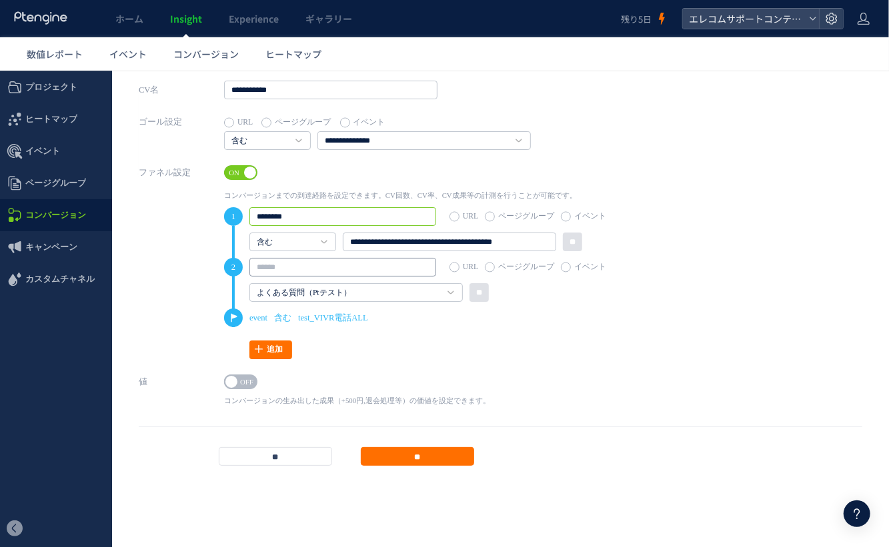
type input "********"
click at [331, 263] on input "text" at bounding box center [342, 266] width 187 height 19
type input "*"
type input "**********"
click at [279, 129] on label "ページグループ" at bounding box center [295, 122] width 69 height 19
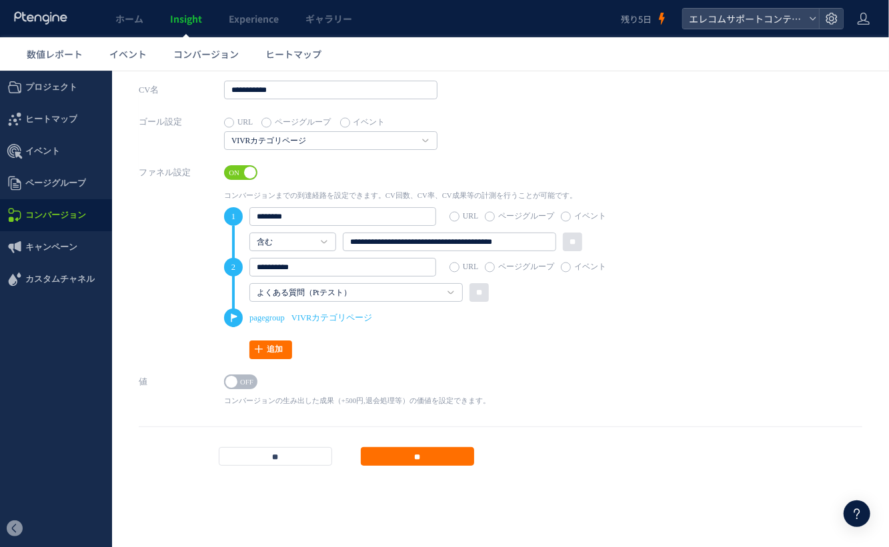
click at [376, 121] on label "イベント" at bounding box center [362, 122] width 45 height 19
click at [290, 145] on h4 "含む" at bounding box center [267, 140] width 87 height 19
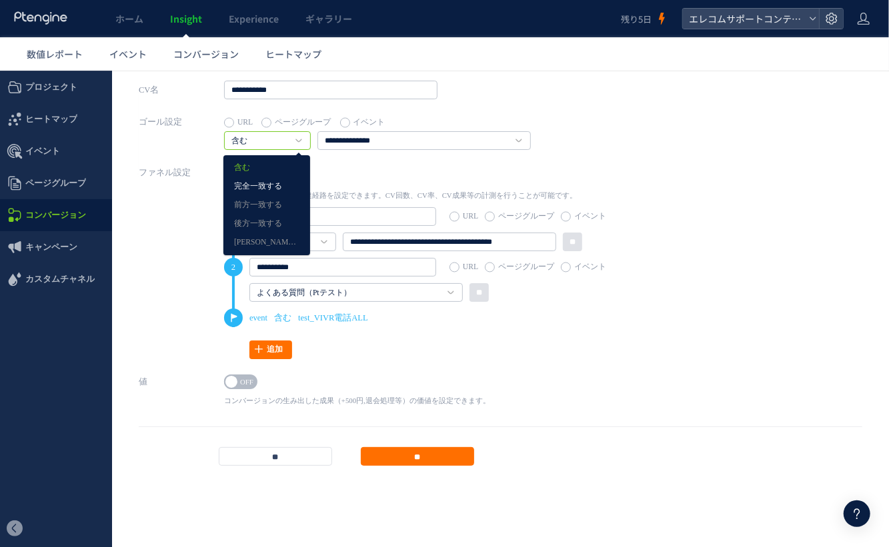
click at [290, 181] on link "完全一致する" at bounding box center [266, 185] width 65 height 17
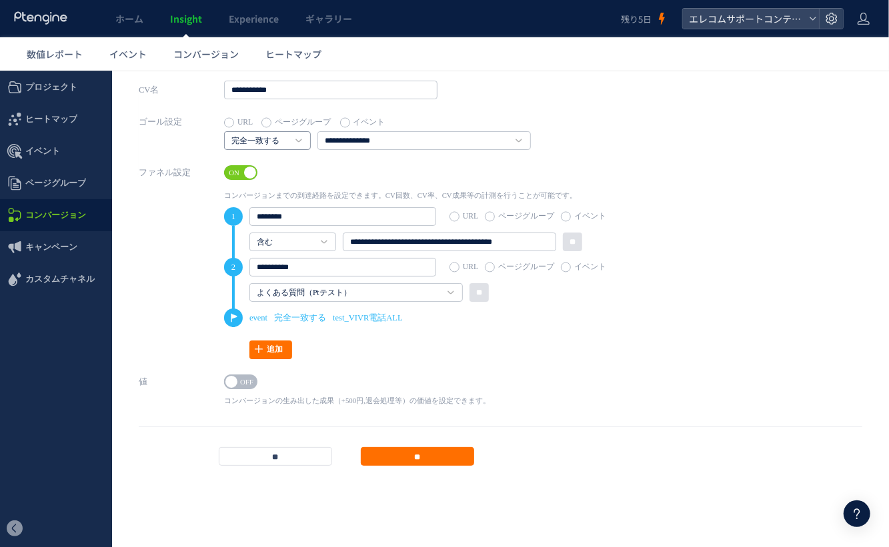
click at [286, 143] on link "完全一致する" at bounding box center [259, 141] width 57 height 12
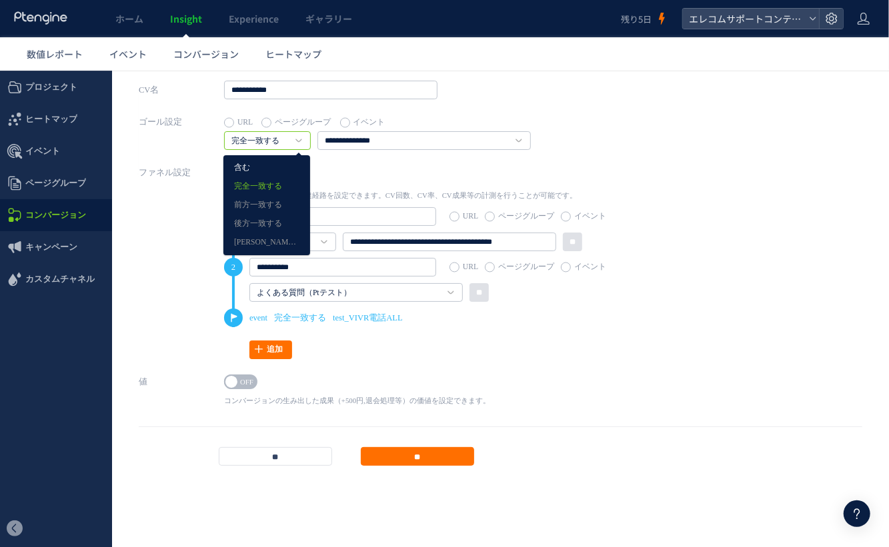
click at [277, 169] on link "含む" at bounding box center [266, 167] width 65 height 17
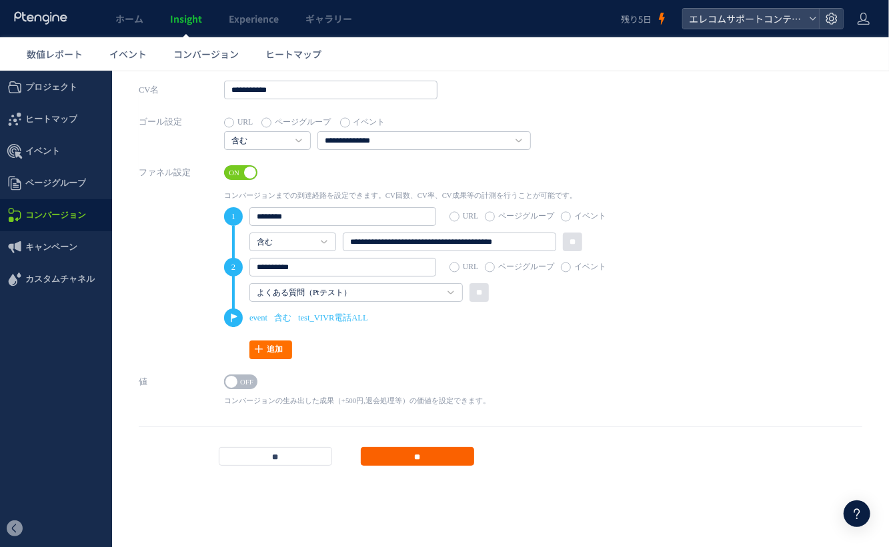
click at [411, 454] on input "**" at bounding box center [417, 456] width 113 height 19
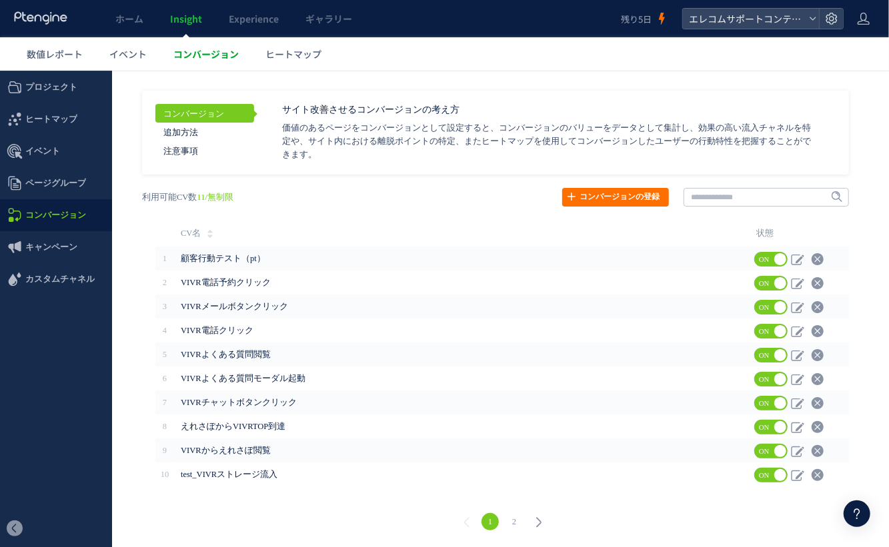
click at [210, 45] on link "コンバージョン" at bounding box center [206, 53] width 92 height 33
